Goal: Task Accomplishment & Management: Manage account settings

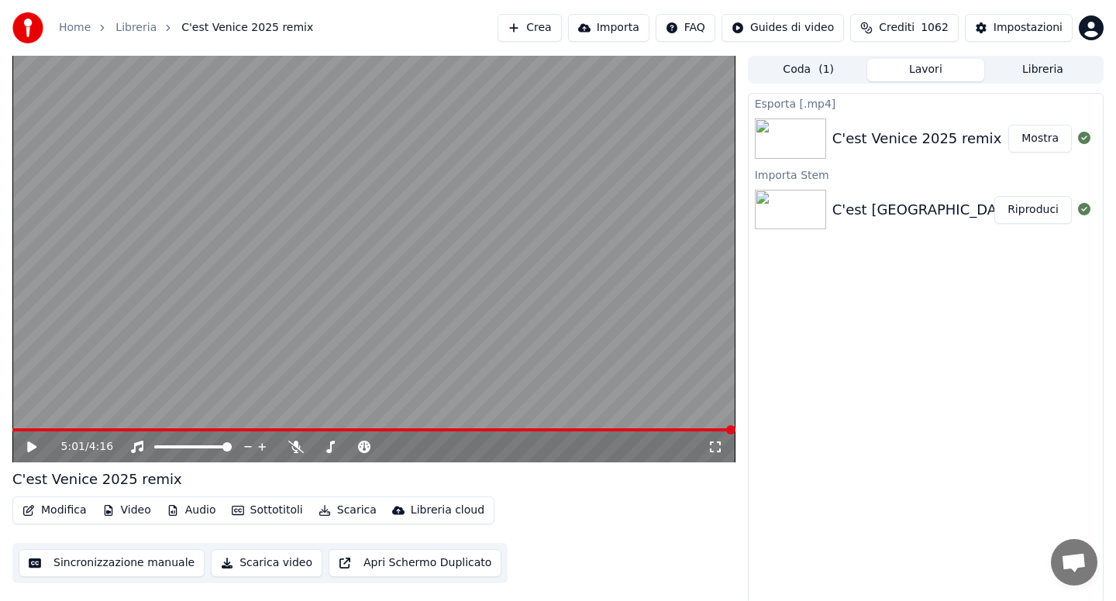
click at [1034, 77] on button "Libreria" at bounding box center [1042, 70] width 117 height 22
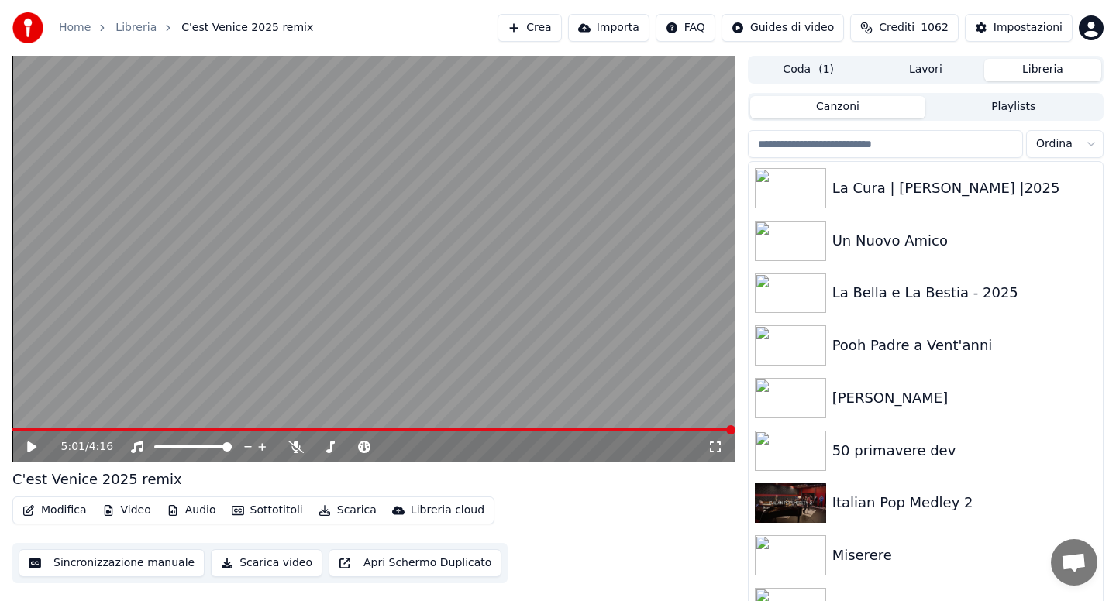
click at [883, 150] on input "search" at bounding box center [885, 144] width 275 height 28
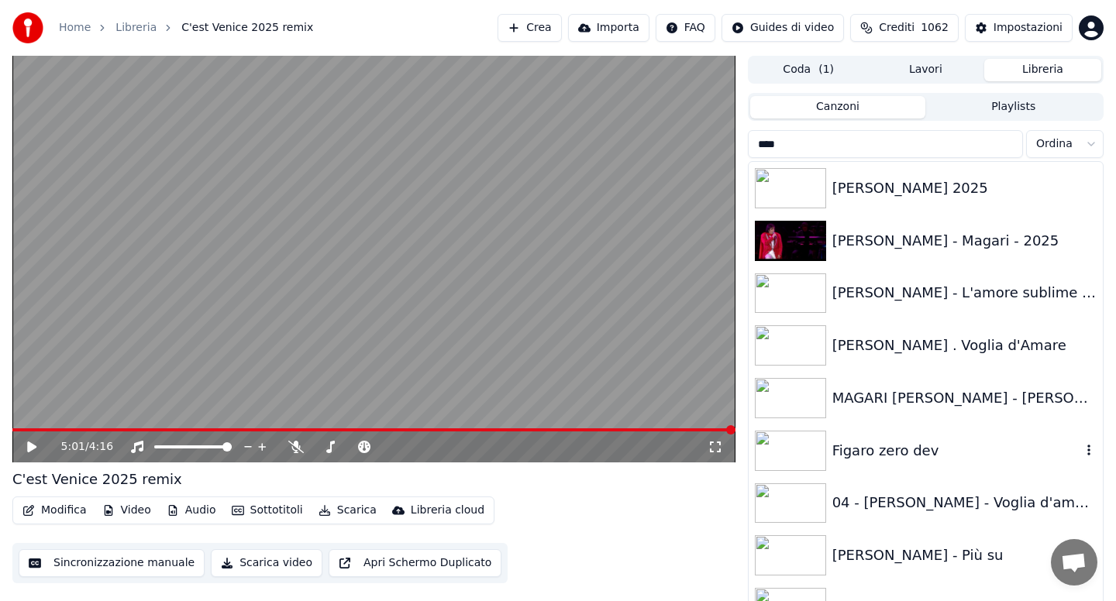
click at [914, 442] on div "Figaro zero dev" at bounding box center [956, 451] width 249 height 22
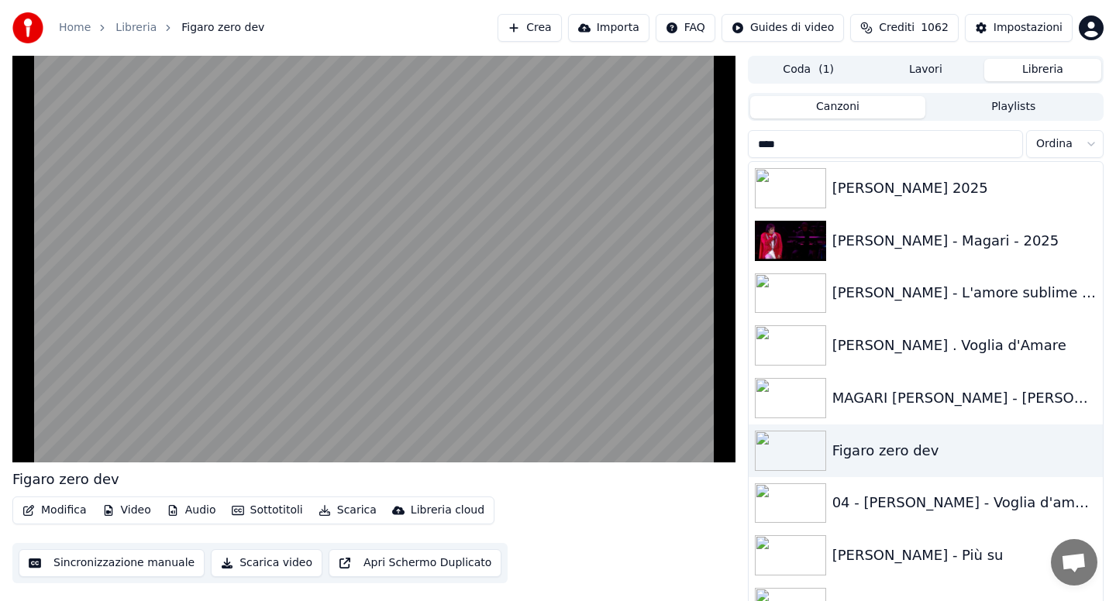
click at [801, 147] on input "****" at bounding box center [885, 144] width 275 height 28
type input "*"
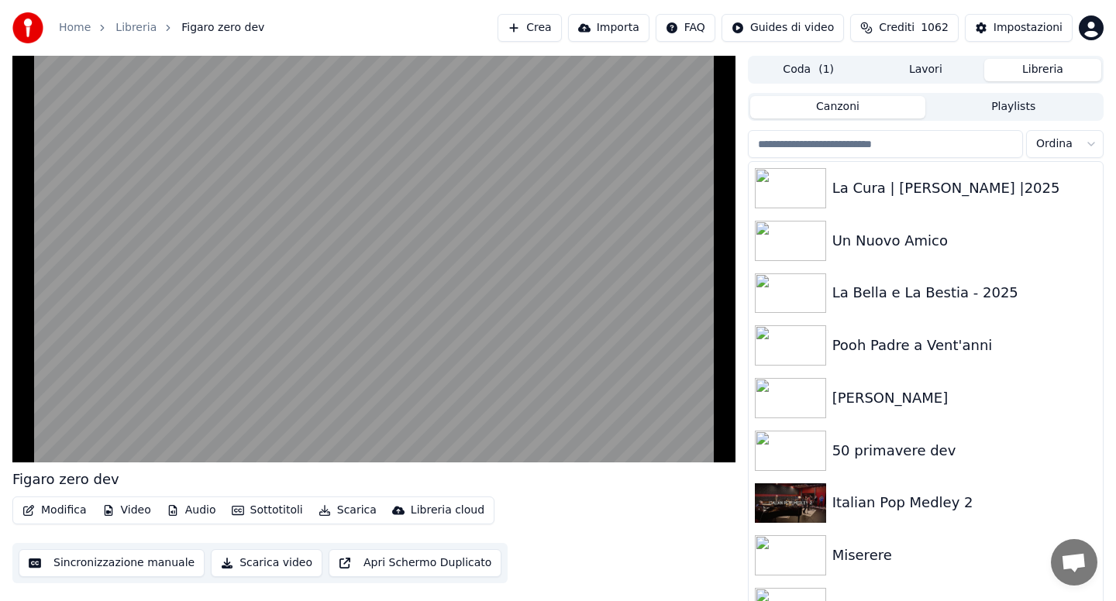
click at [1092, 147] on html "Home Libreria Figaro zero dev Crea Importa FAQ Guides di video Crediti 1062 Imp…" at bounding box center [558, 300] width 1116 height 601
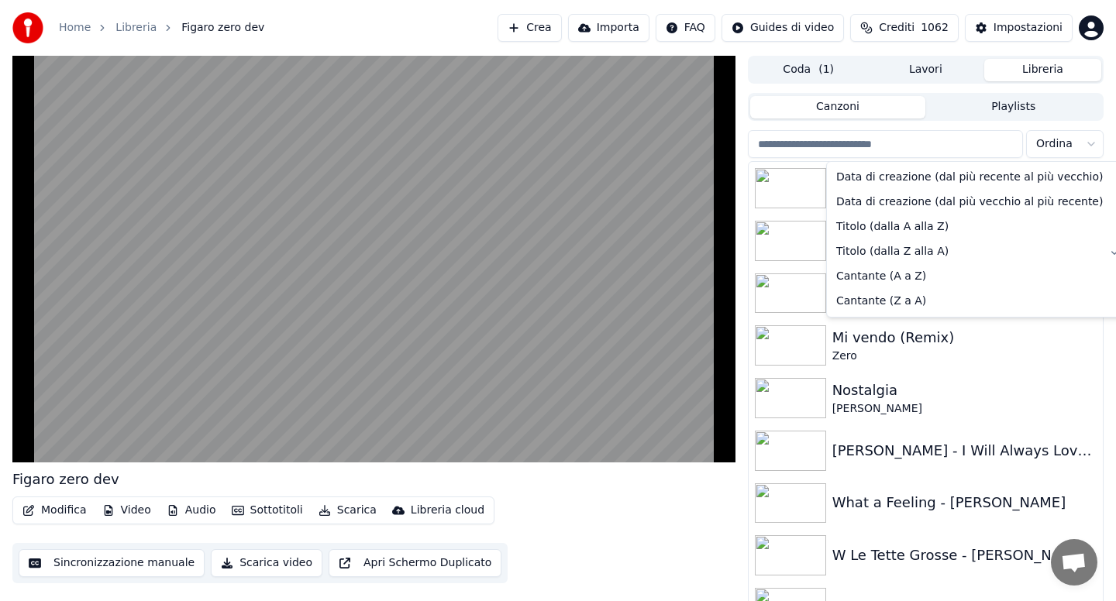
click at [981, 365] on html "Home Libreria Figaro zero dev Crea Importa FAQ Guides di video Crediti 1062 Imp…" at bounding box center [558, 300] width 1116 height 601
click at [1082, 145] on html "Home Libreria Figaro zero dev Crea Importa FAQ Guides di video Crediti 1062 Imp…" at bounding box center [558, 300] width 1116 height 601
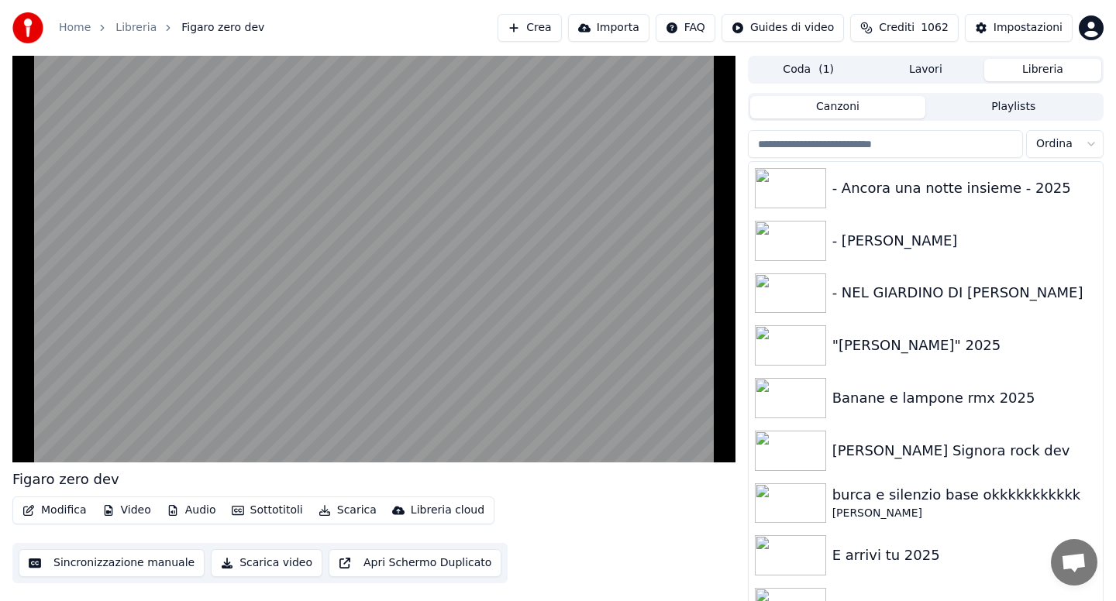
click at [1066, 151] on html "Home Libreria Figaro zero dev Crea Importa FAQ Guides di video Crediti 1062 Imp…" at bounding box center [558, 300] width 1116 height 601
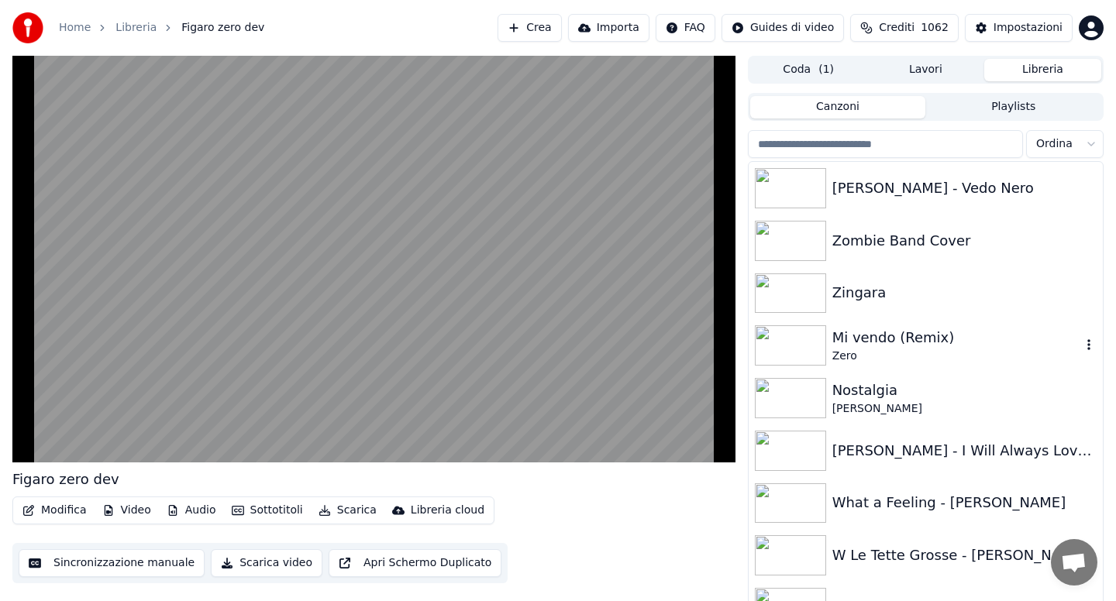
click at [881, 349] on div "Zero" at bounding box center [956, 356] width 249 height 15
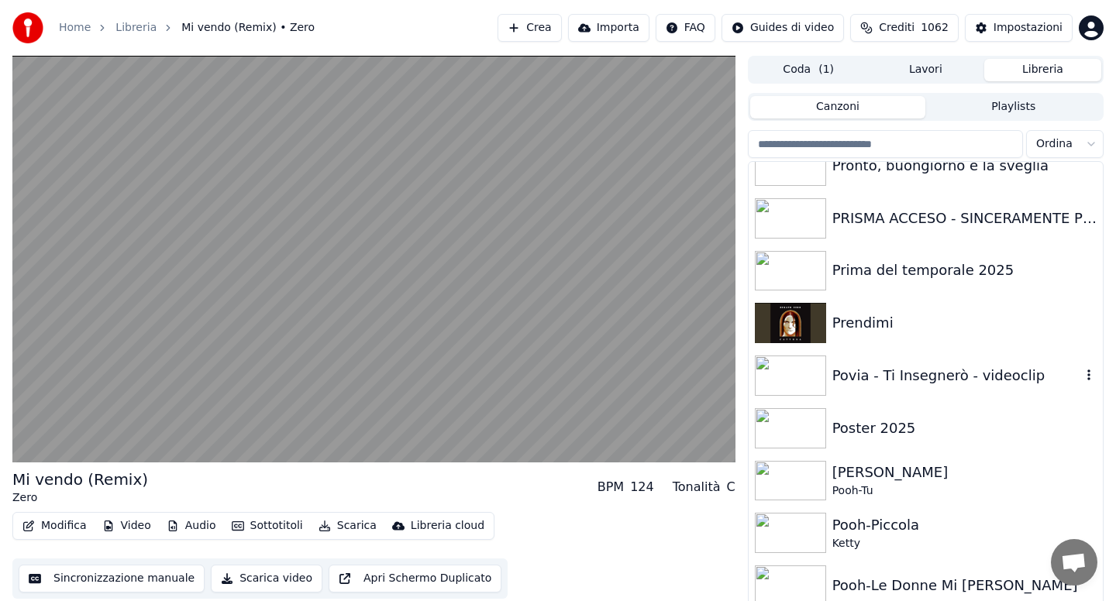
scroll to position [13637, 0]
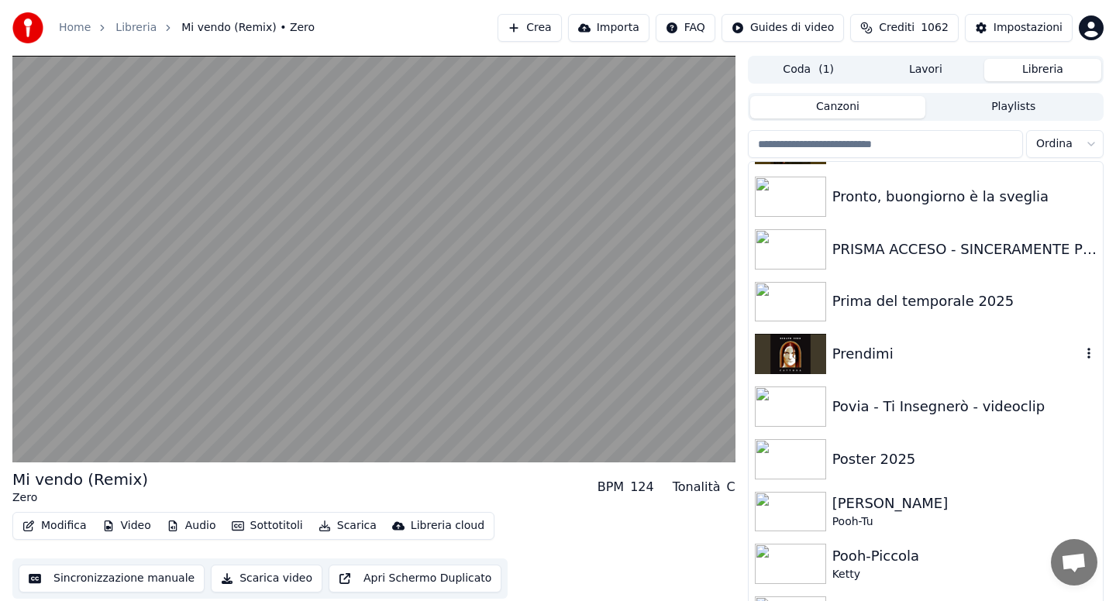
click at [881, 349] on div "Prendimi" at bounding box center [956, 354] width 249 height 22
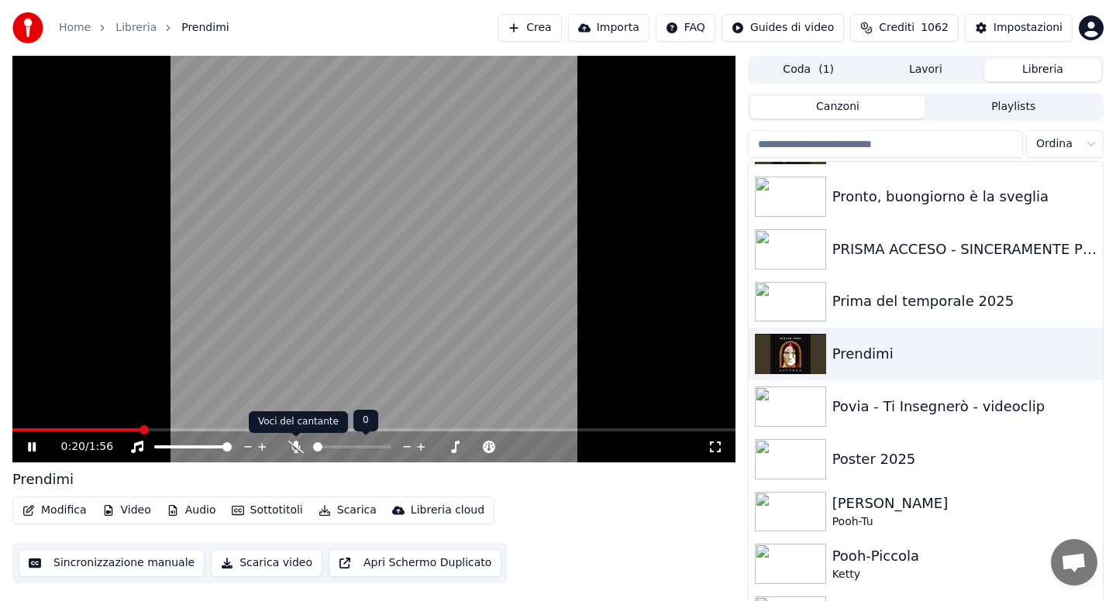
click at [291, 449] on icon at bounding box center [295, 447] width 15 height 12
click at [335, 511] on button "Scarica" at bounding box center [347, 511] width 71 height 22
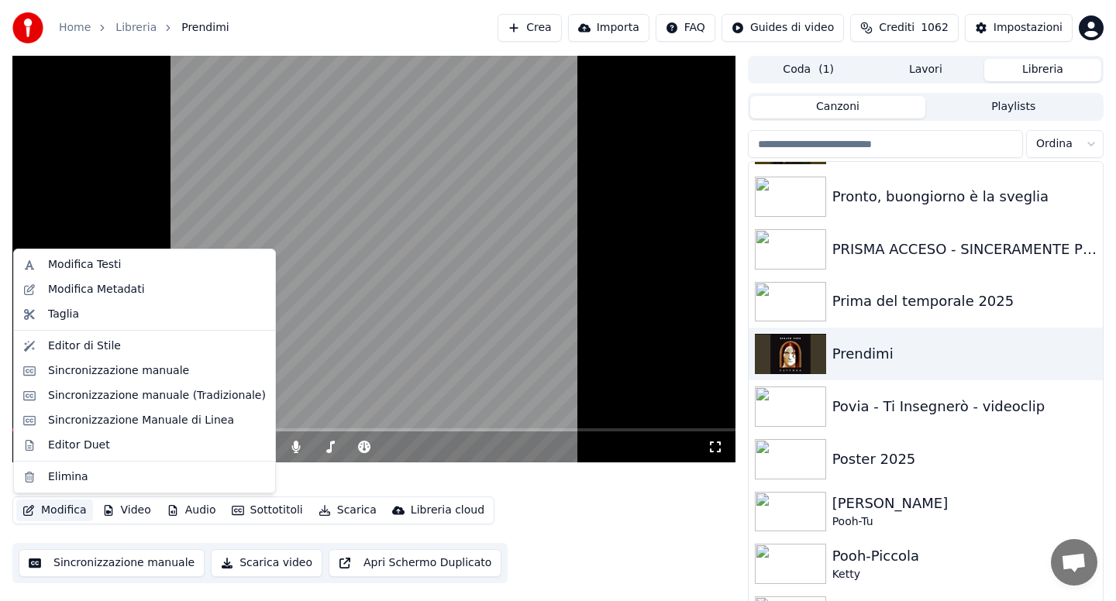
click at [63, 511] on button "Modifica" at bounding box center [54, 511] width 77 height 22
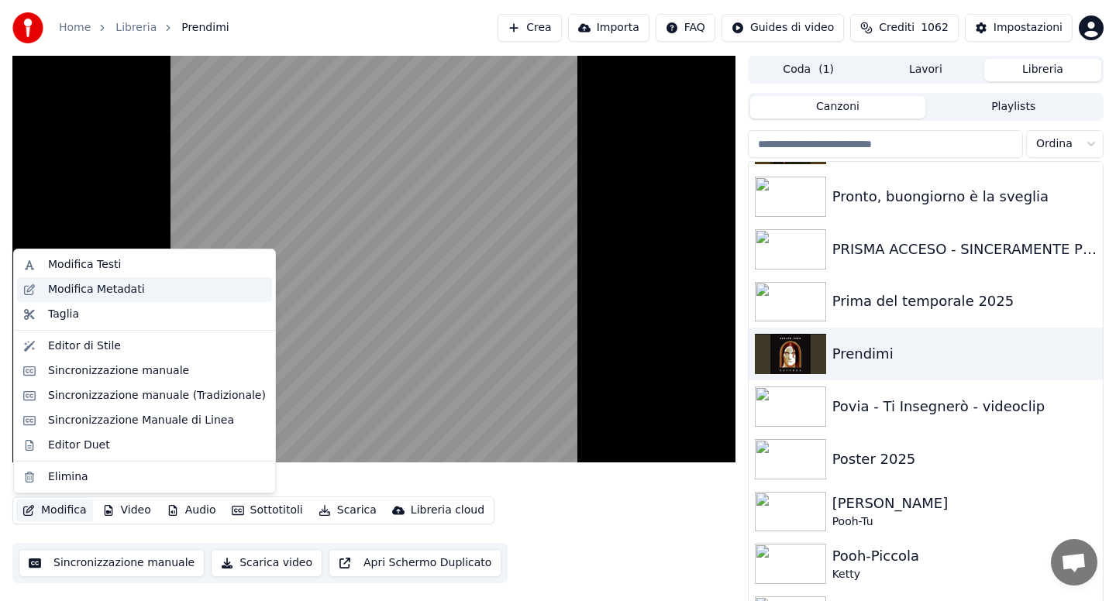
click at [108, 290] on div "Modifica Metadati" at bounding box center [96, 289] width 97 height 15
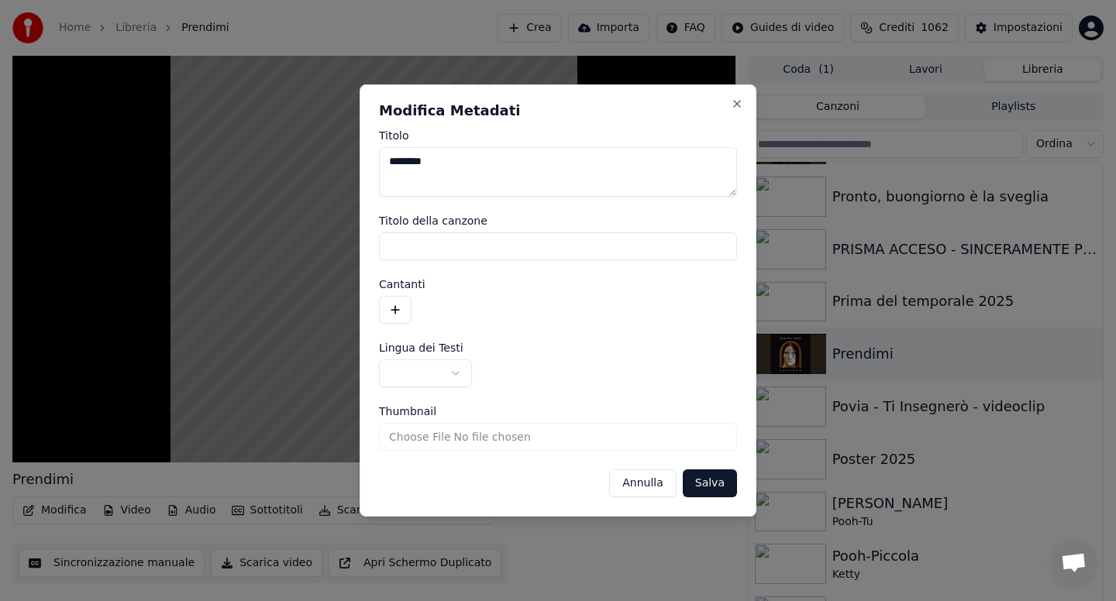
click at [452, 158] on textarea "********" at bounding box center [558, 172] width 358 height 50
type textarea "**********"
click at [708, 485] on button "Salva" at bounding box center [710, 484] width 54 height 28
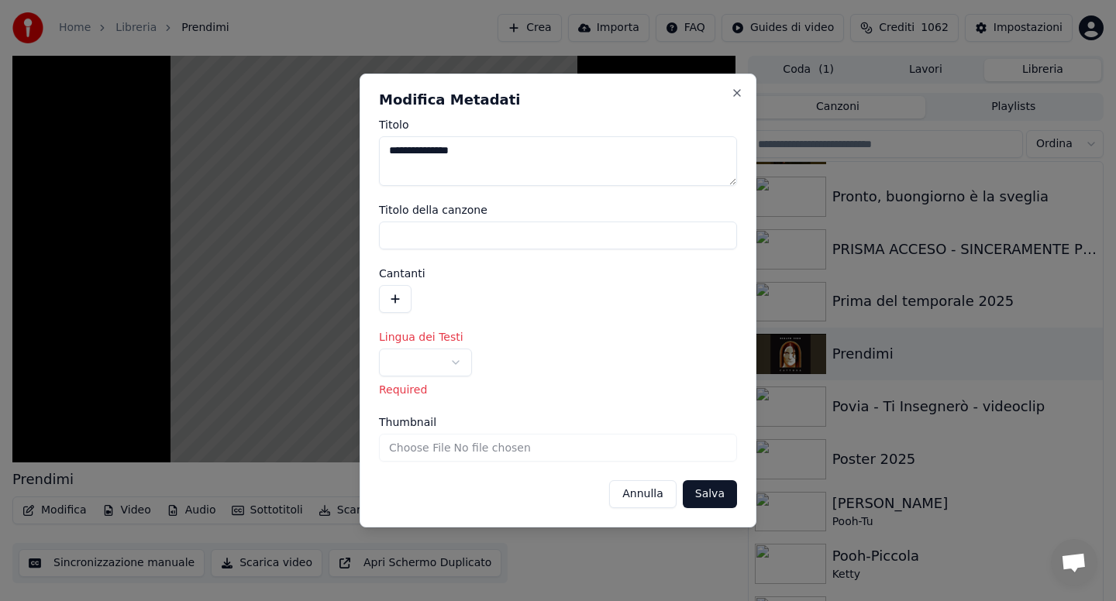
click at [456, 365] on button "button" at bounding box center [425, 363] width 93 height 28
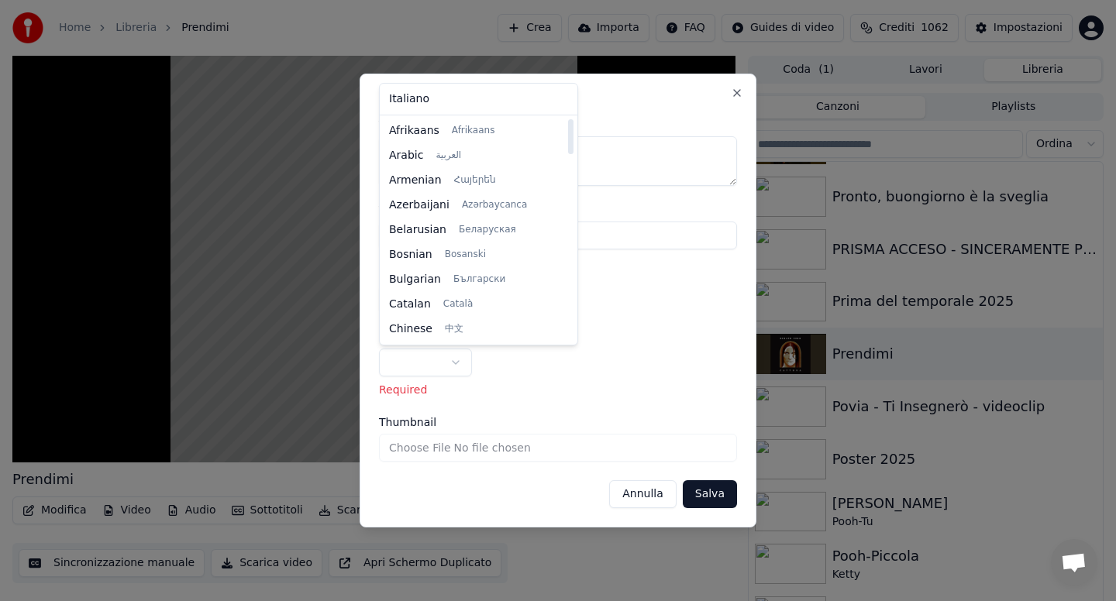
select select "**"
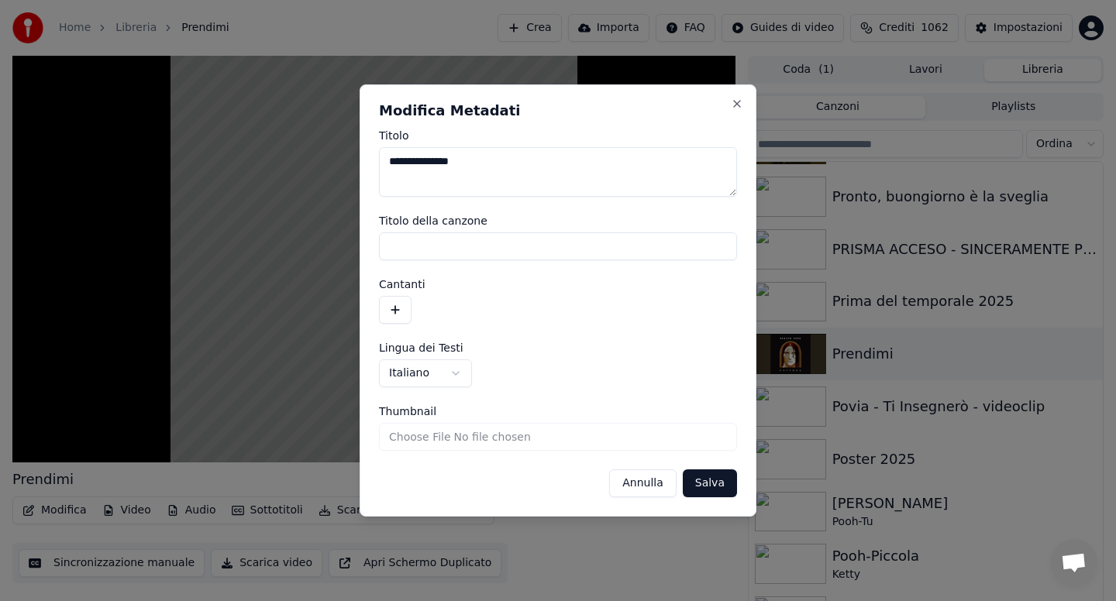
click at [709, 487] on button "Salva" at bounding box center [710, 484] width 54 height 28
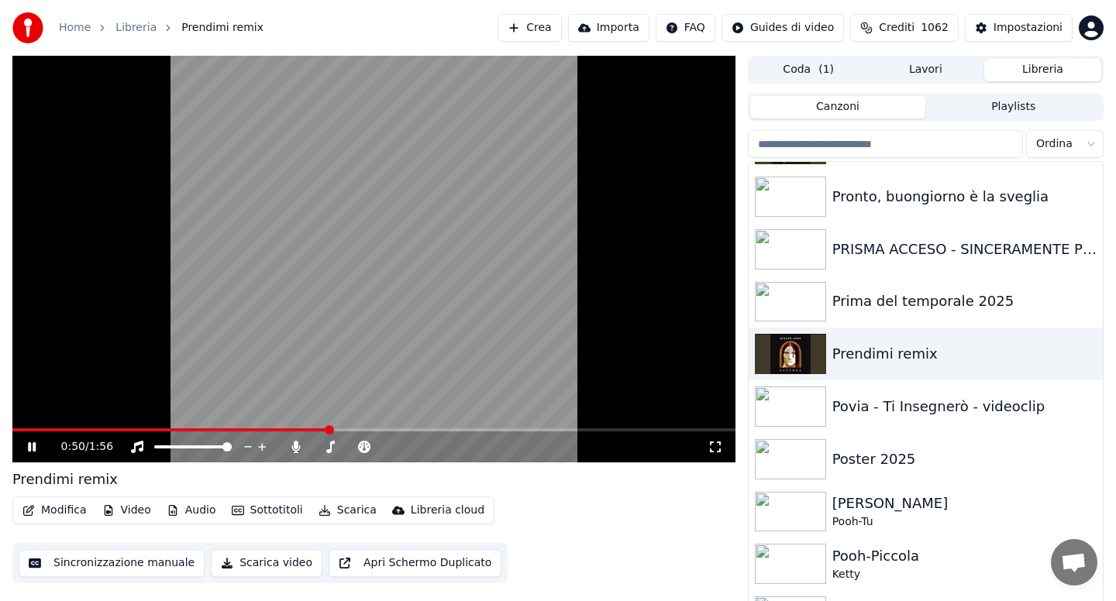
click at [353, 510] on button "Scarica" at bounding box center [347, 511] width 71 height 22
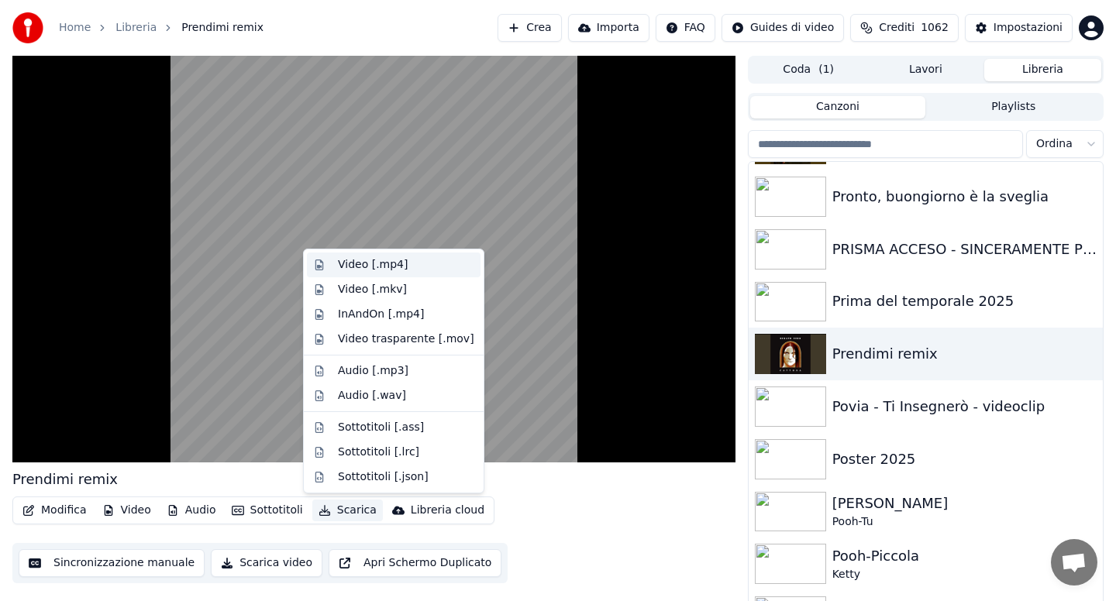
click at [380, 258] on div "Video [.mp4]" at bounding box center [373, 264] width 70 height 15
